Goal: Information Seeking & Learning: Compare options

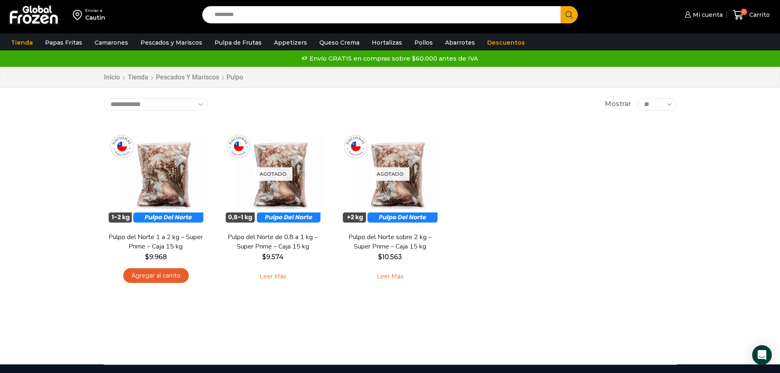
click at [504, 16] on input "Search input" at bounding box center [383, 14] width 346 height 17
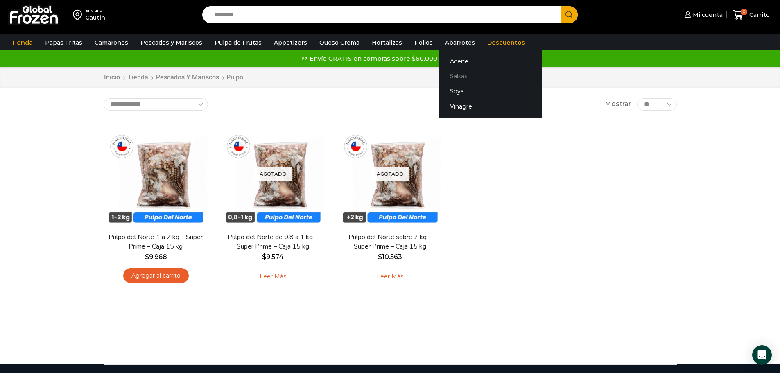
click at [456, 72] on link "Salsas" at bounding box center [490, 76] width 103 height 15
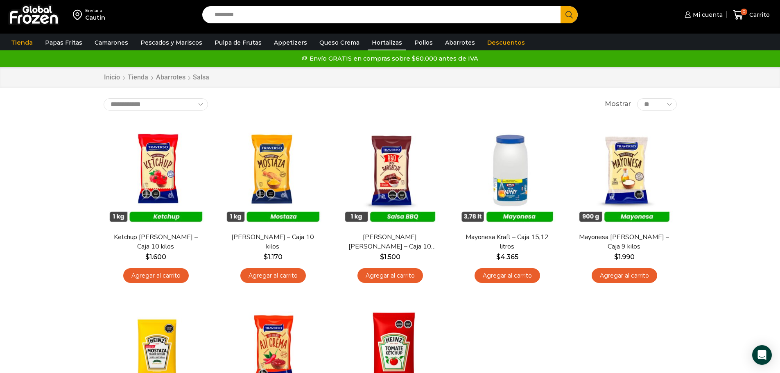
click at [391, 40] on link "Hortalizas" at bounding box center [387, 43] width 38 height 16
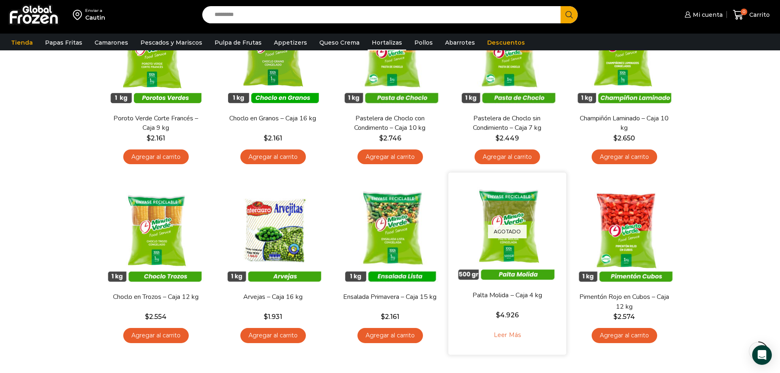
scroll to position [327, 0]
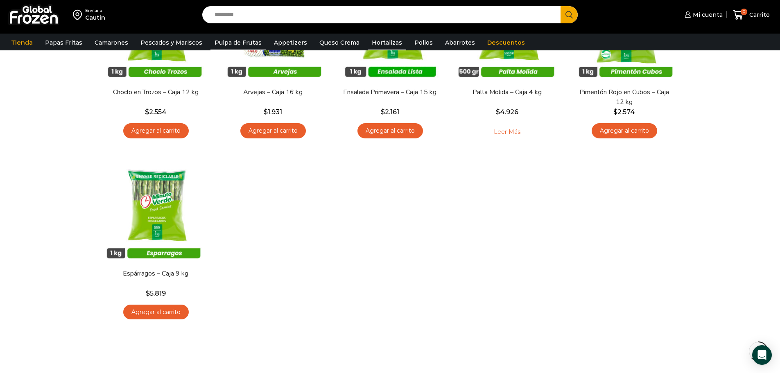
click at [233, 47] on link "Pulpa de Frutas" at bounding box center [237, 43] width 55 height 16
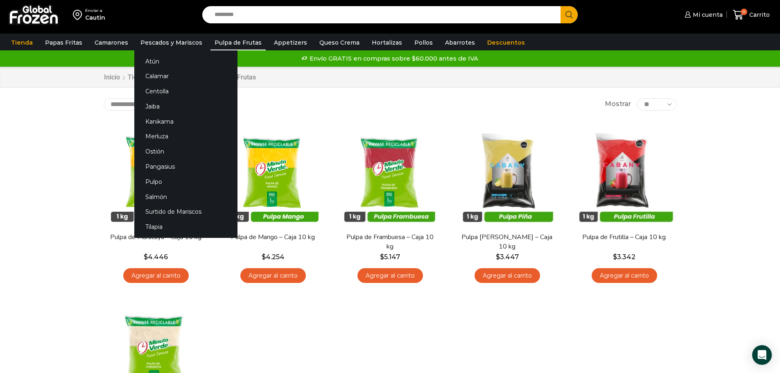
click at [134, 48] on li "Pescados y Mariscos Atún Calamar Centolla Jaiba Kanikama Merluza Ostión Pangasi…" at bounding box center [171, 43] width 74 height 16
click at [138, 45] on link "Pescados y Mariscos" at bounding box center [171, 43] width 70 height 16
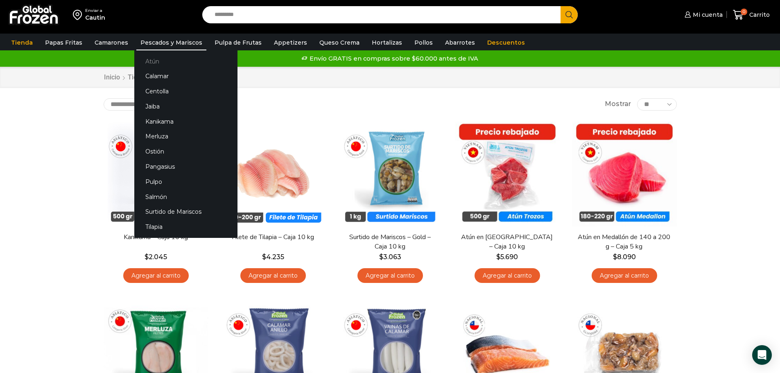
click at [161, 57] on link "Atún" at bounding box center [185, 61] width 103 height 15
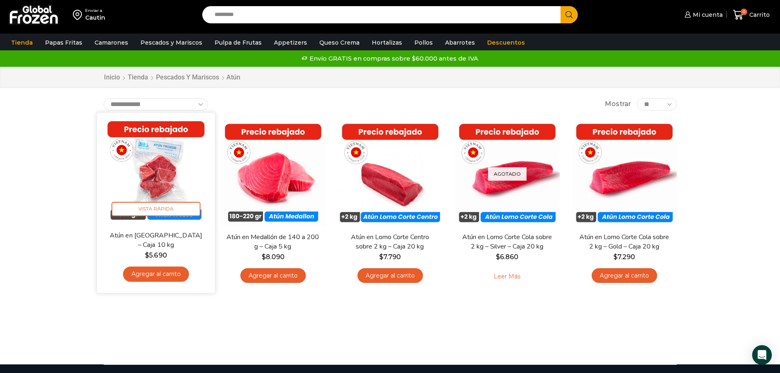
click at [155, 174] on img at bounding box center [156, 172] width 106 height 106
click at [193, 223] on img at bounding box center [156, 172] width 106 height 106
drag, startPoint x: 187, startPoint y: 229, endPoint x: 174, endPoint y: 216, distance: 19.1
click at [187, 230] on div "En stock Vista Rápida Atún en Trozos – Caja 10 kg $ 5.690 Agregar al carrito" at bounding box center [156, 203] width 106 height 168
click at [167, 208] on span "Vista Rápida" at bounding box center [155, 209] width 89 height 14
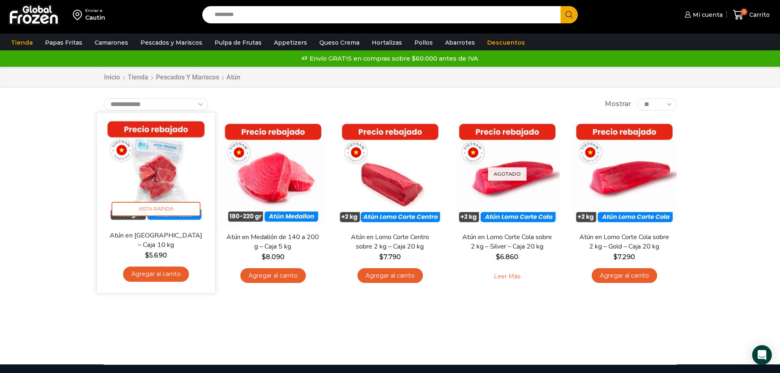
click at [160, 181] on img at bounding box center [156, 172] width 106 height 106
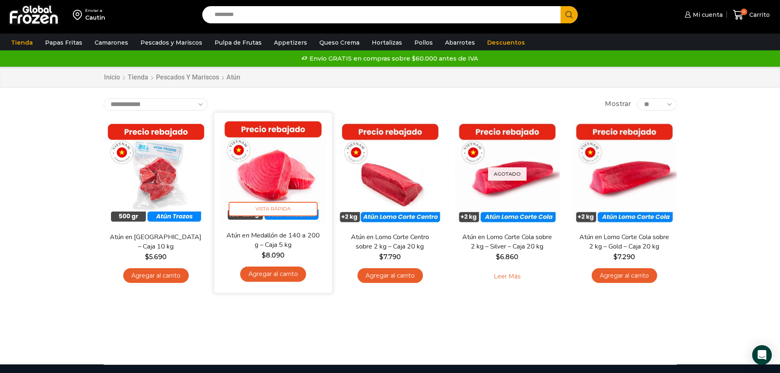
click at [239, 232] on link "Atún en Medallón de 140 a 200 g – Caja 5 kg" at bounding box center [272, 239] width 95 height 19
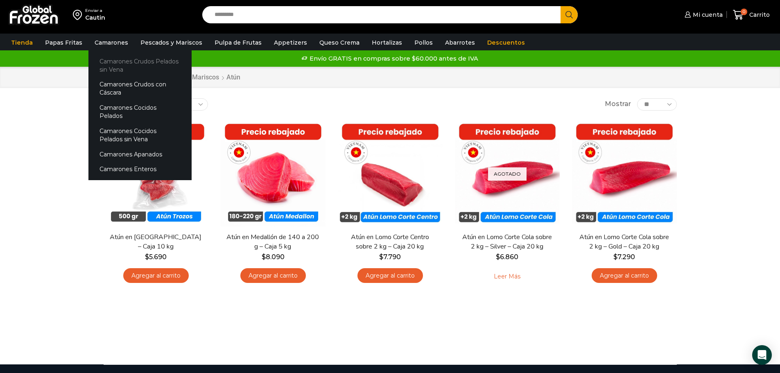
click at [107, 64] on link "Camarones Crudos Pelados sin Vena" at bounding box center [139, 65] width 103 height 23
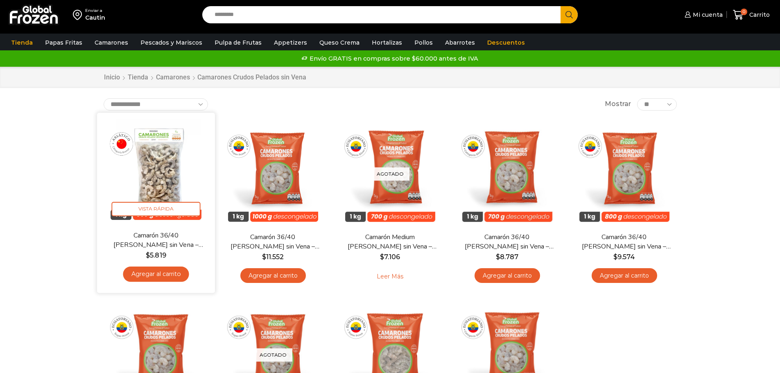
click at [185, 246] on link "Camarón 36/40 [PERSON_NAME] sin Vena – Bronze – Caja 10 kg" at bounding box center [155, 239] width 95 height 19
click at [173, 162] on img at bounding box center [156, 172] width 106 height 106
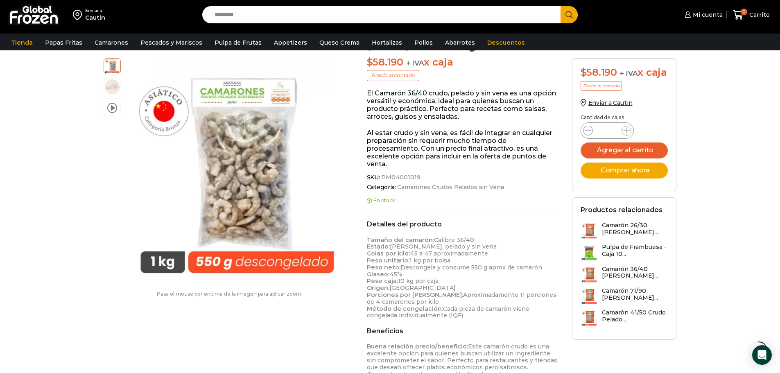
scroll to position [123, 0]
